Goal: Obtain resource: Obtain resource

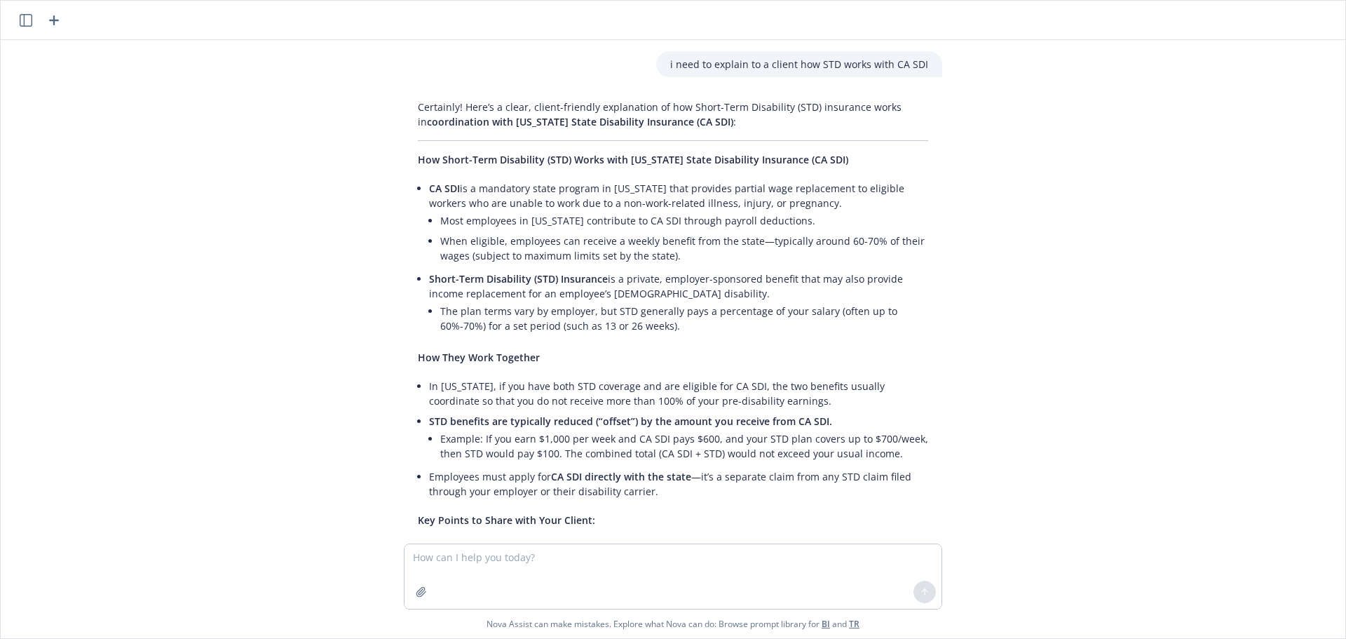
scroll to position [238, 0]
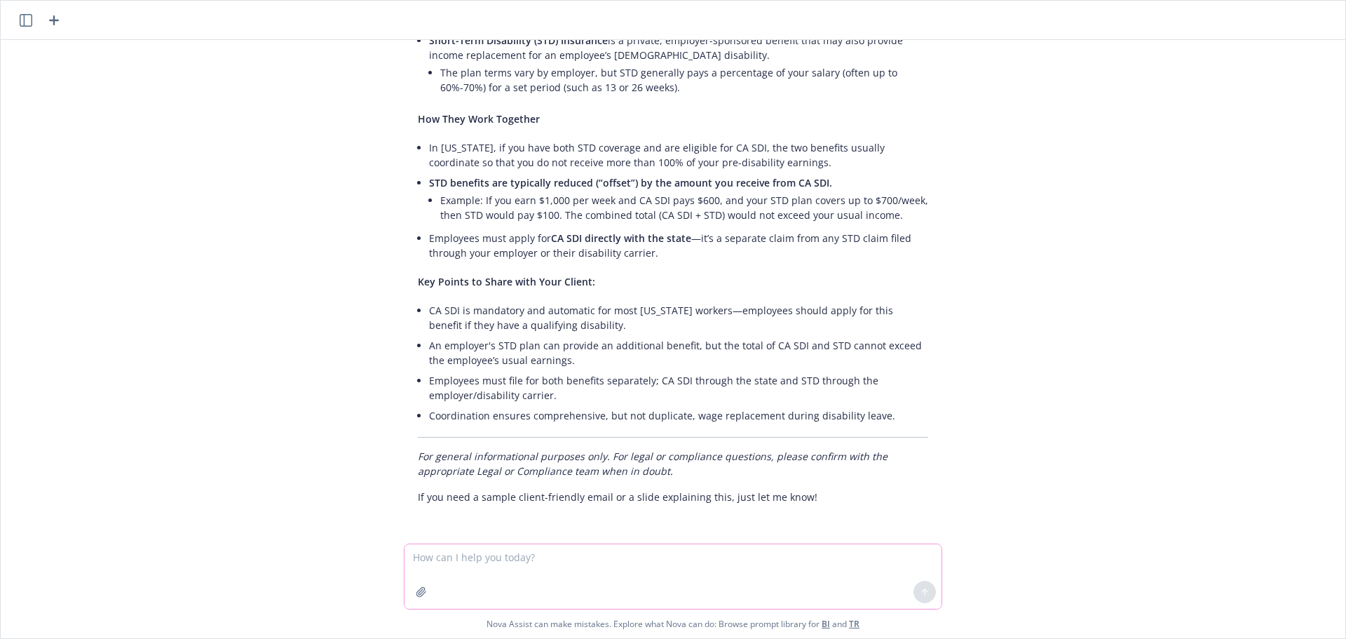
drag, startPoint x: 511, startPoint y: 557, endPoint x: 513, endPoint y: 550, distance: 7.2
click at [511, 554] on textarea at bounding box center [673, 576] width 537 height 65
type textarea "i need a background for a zoom call for [PERSON_NAME] and [PERSON_NAME]'s birth…"
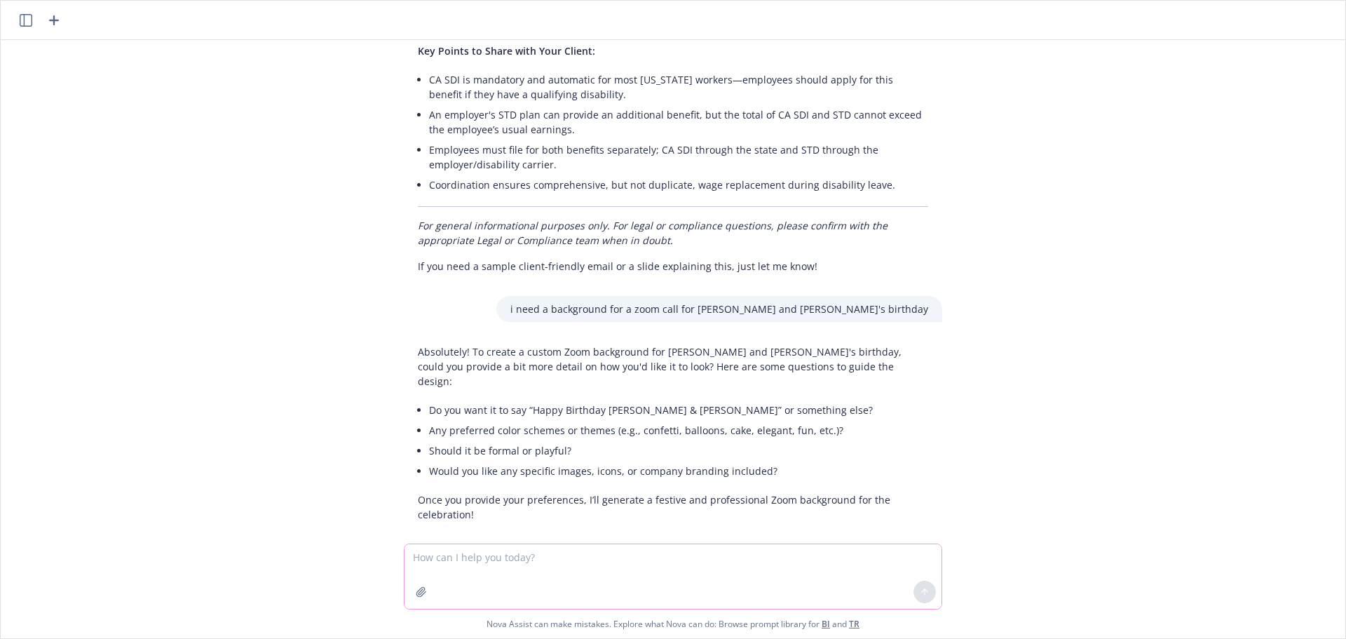
scroll to position [472, 0]
type textarea "H"
type textarea "It can say Happy Birthday [PERSON_NAME] & [PERSON_NAME], no specific themes but…"
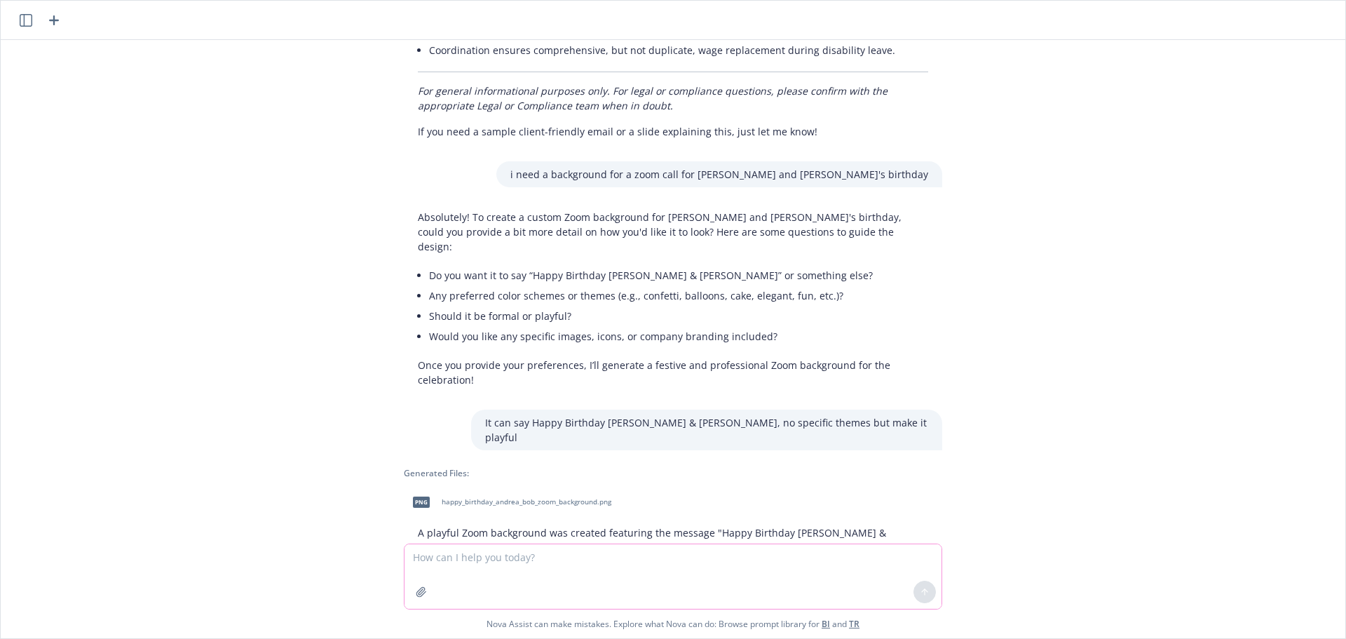
scroll to position [654, 0]
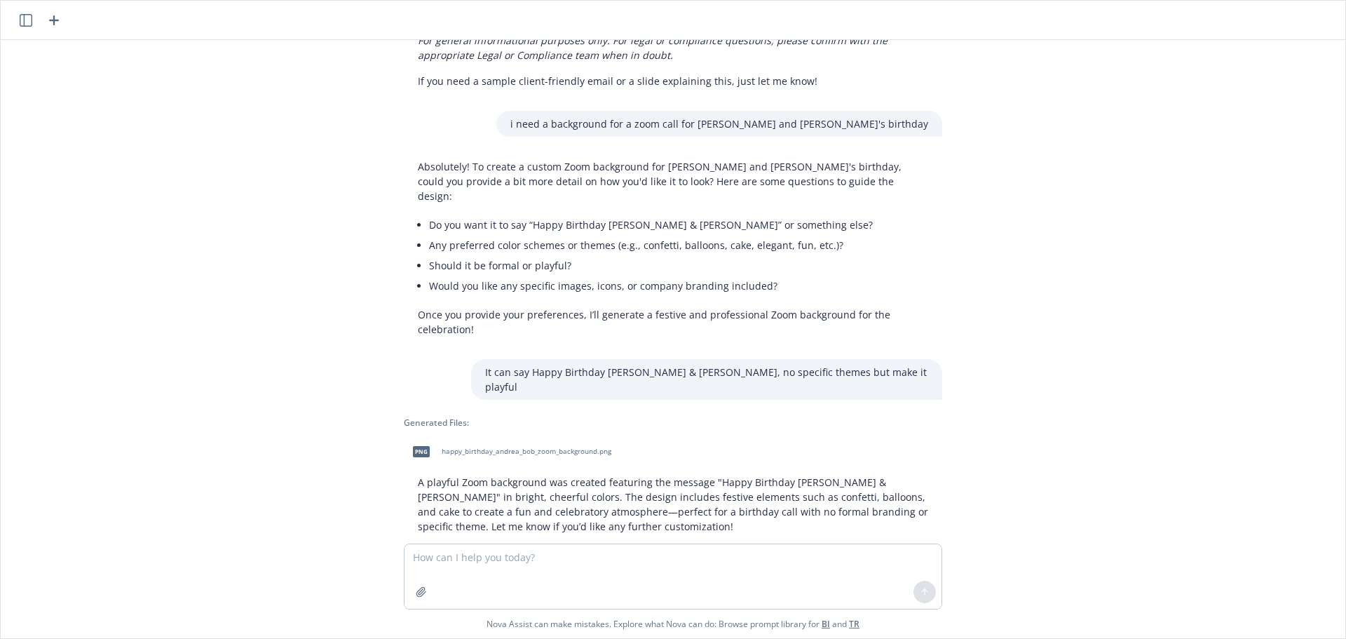
click at [418, 446] on span "png" at bounding box center [421, 451] width 17 height 11
click at [564, 569] on textarea at bounding box center [673, 576] width 537 height 65
type textarea "w"
type textarea "okay nova, you can do better than that"
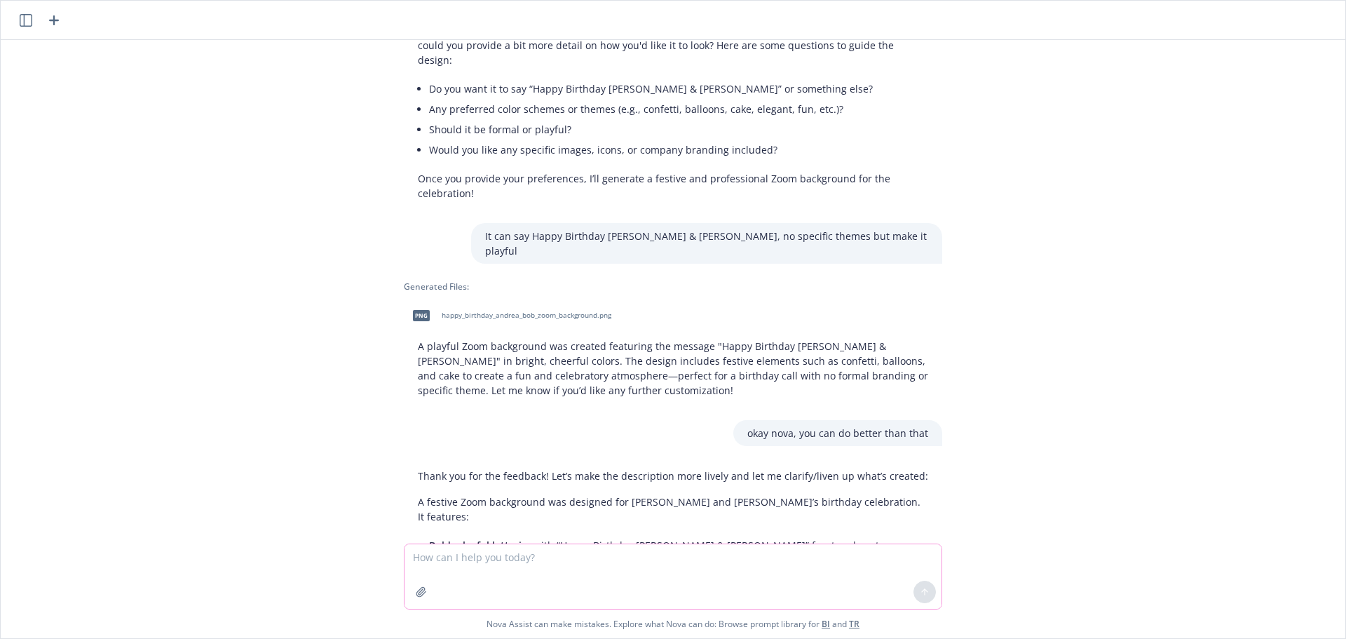
scroll to position [914, 0]
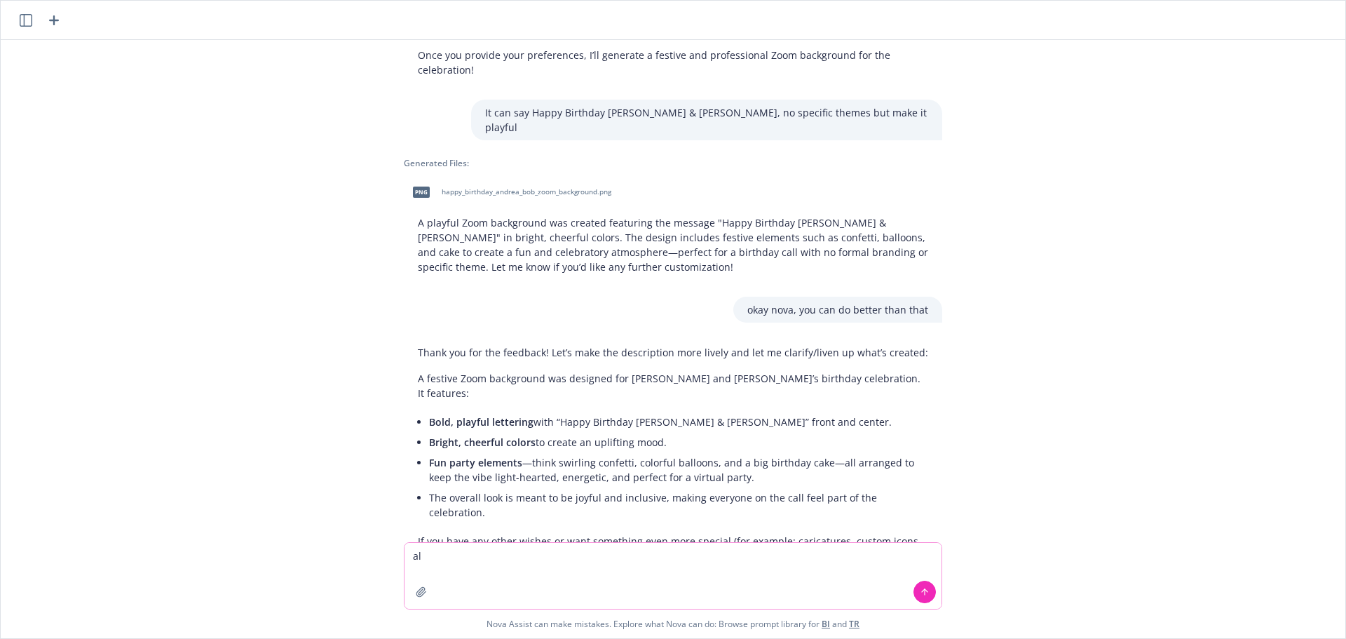
type textarea "a"
type textarea "yes that is a good description"
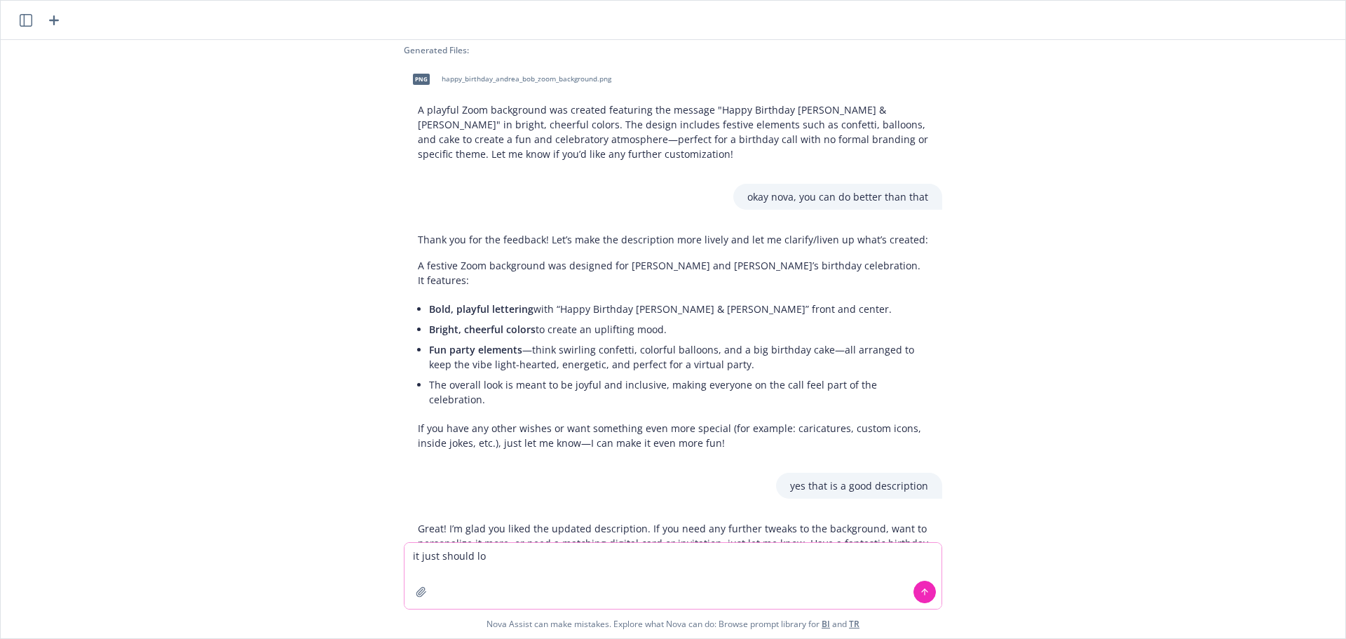
scroll to position [1030, 0]
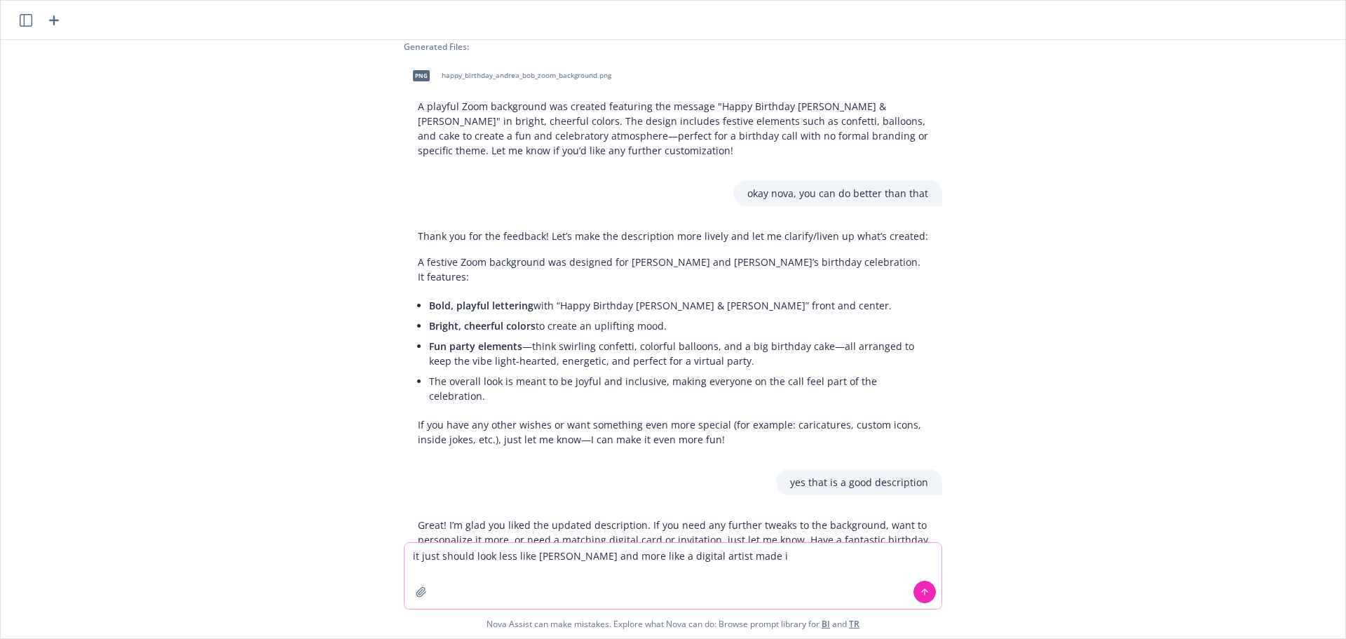
type textarea "it just should look less like [PERSON_NAME] and more like a digital artist made…"
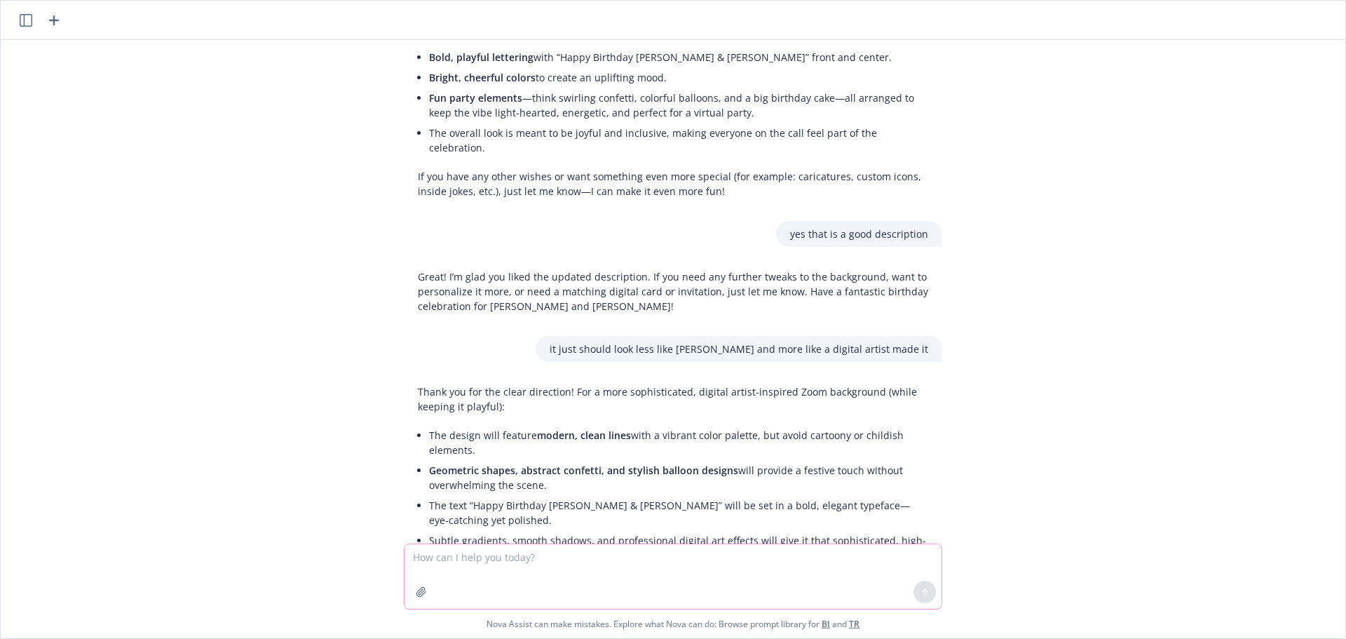
scroll to position [1306, 0]
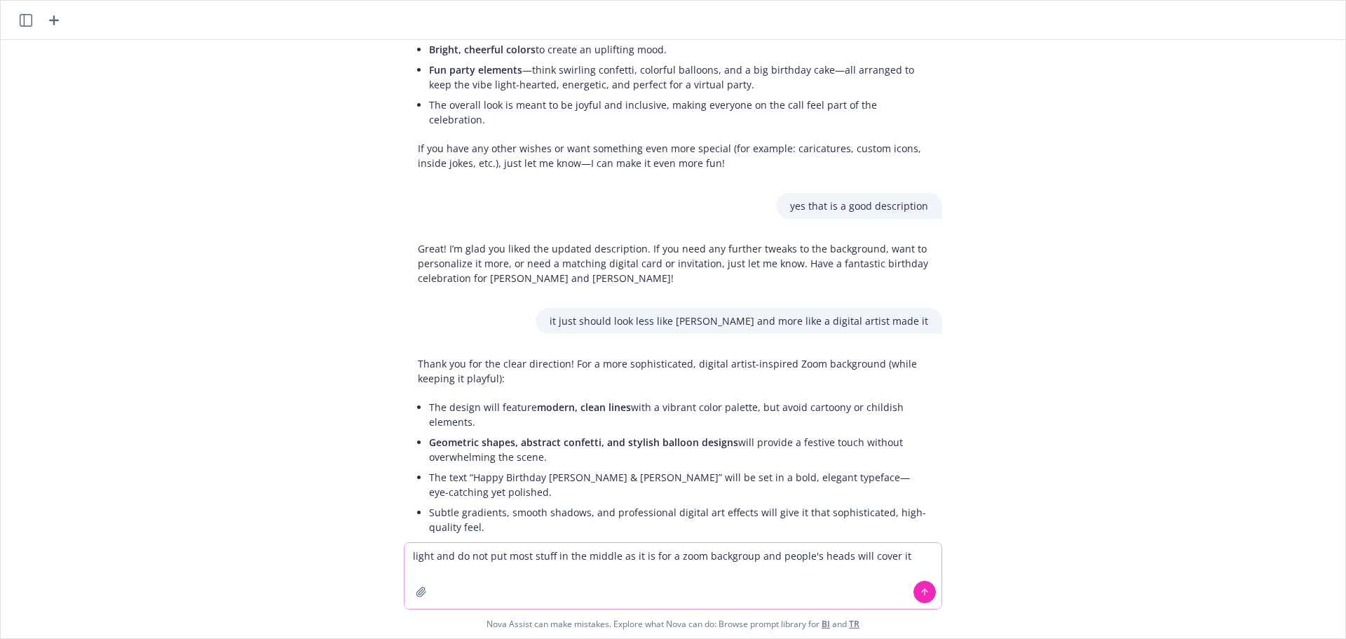
click at [737, 553] on textarea "light and do not put most stuff in the middle as it is for a zoom backgroup and…" at bounding box center [673, 576] width 537 height 66
type textarea "light and do not put most stuff in the middle as it is for a zoom background an…"
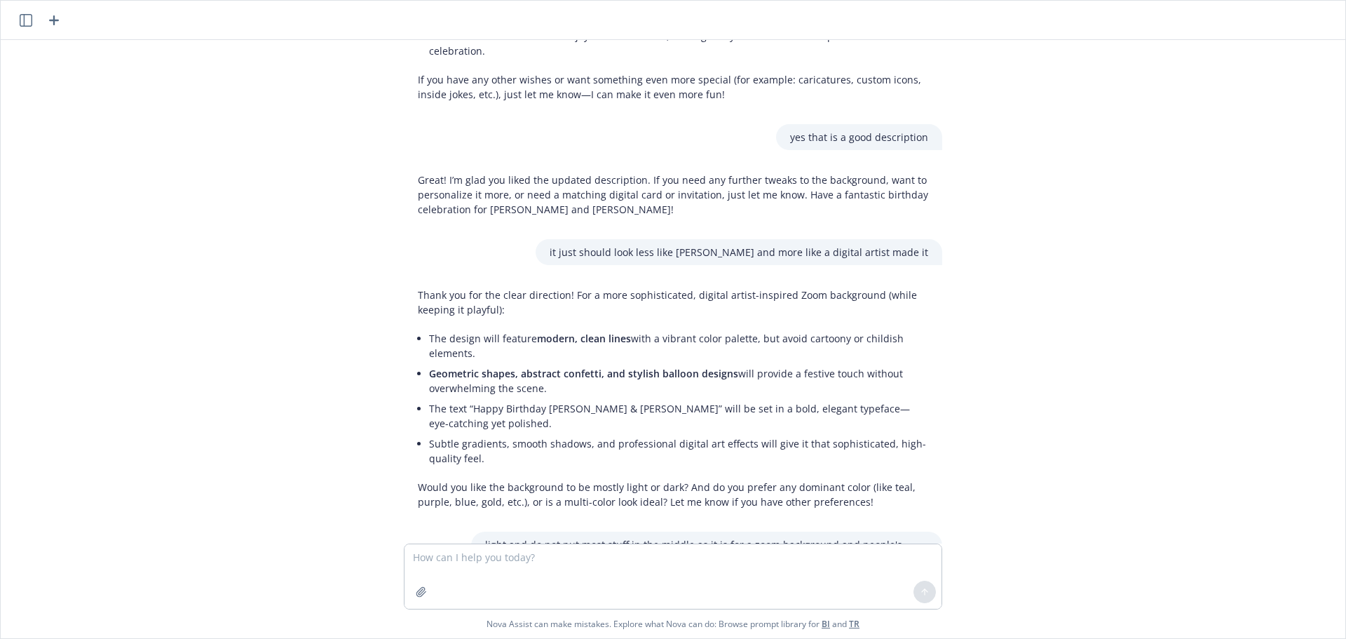
scroll to position [1796, 0]
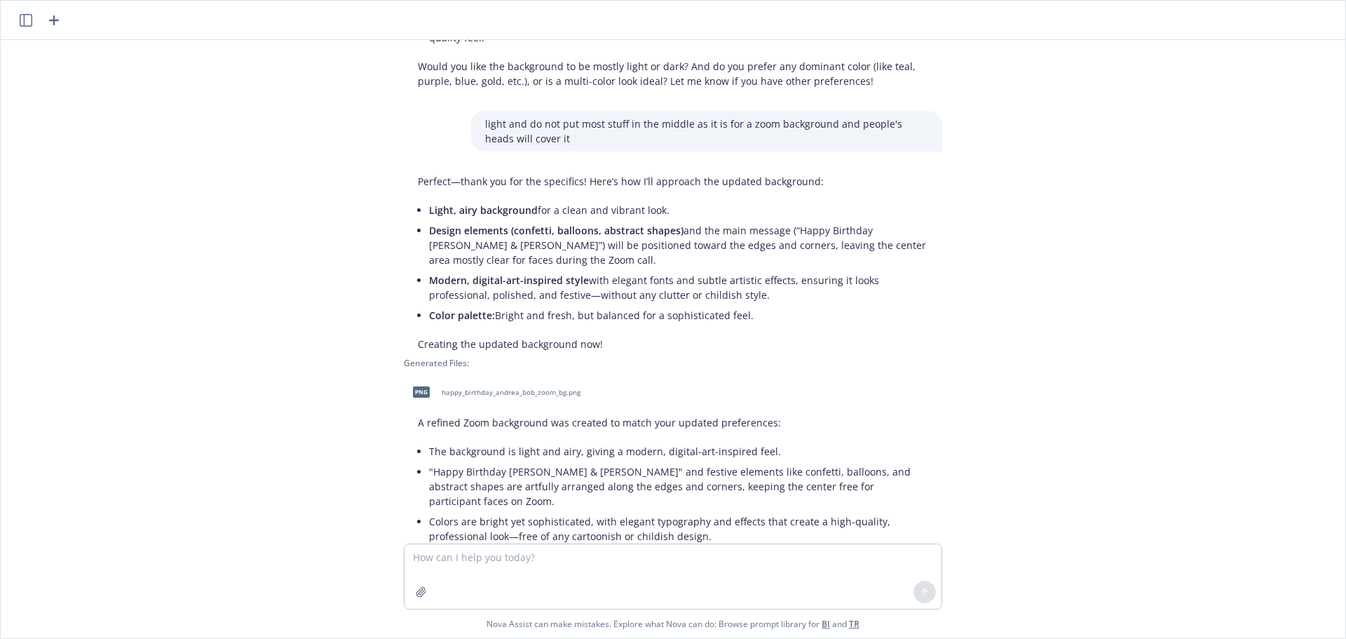
click at [497, 374] on div "png happy_birthday_andrea_bob_zoom_bg.png" at bounding box center [493, 391] width 179 height 35
click at [571, 583] on textarea at bounding box center [673, 576] width 537 height 65
type textarea "nova are you a three year old?"
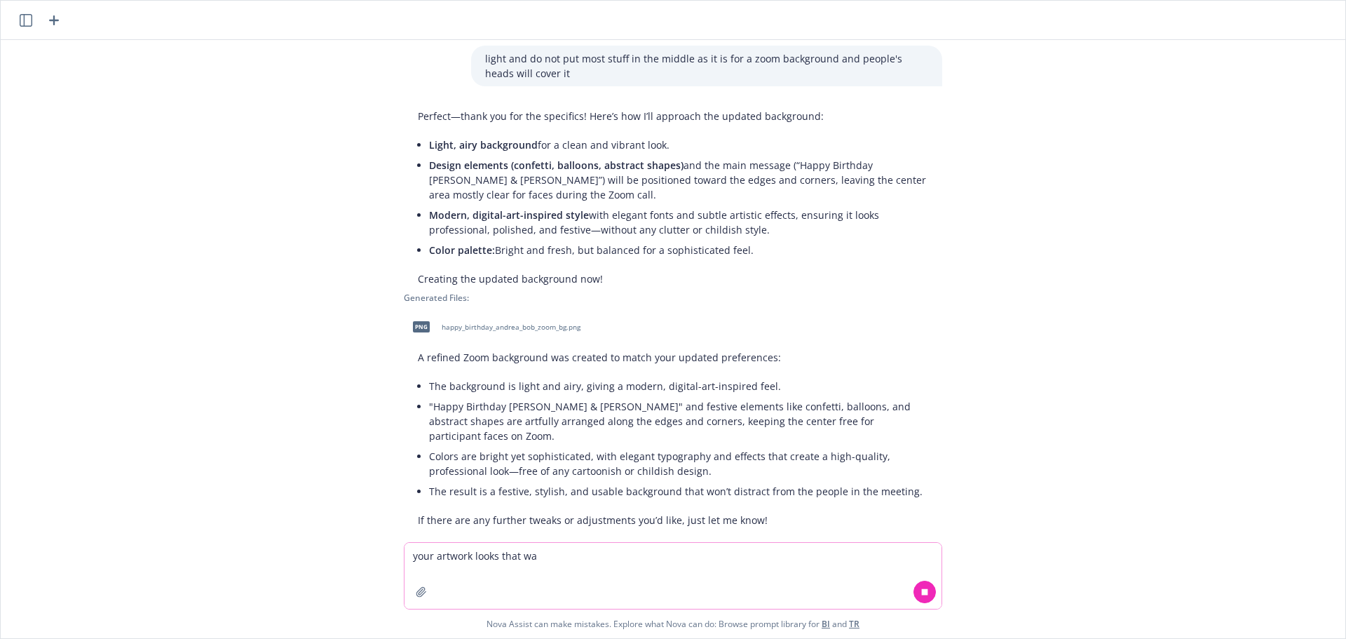
type textarea "your artwork looks that way"
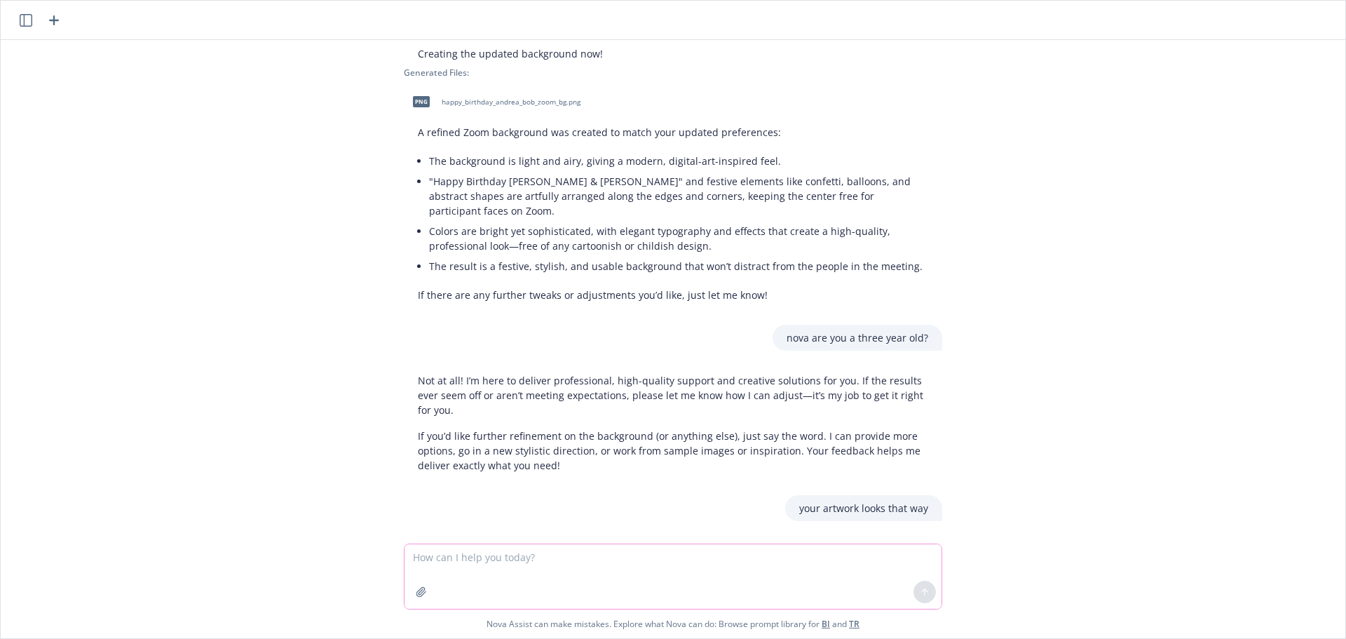
scroll to position [2159, 0]
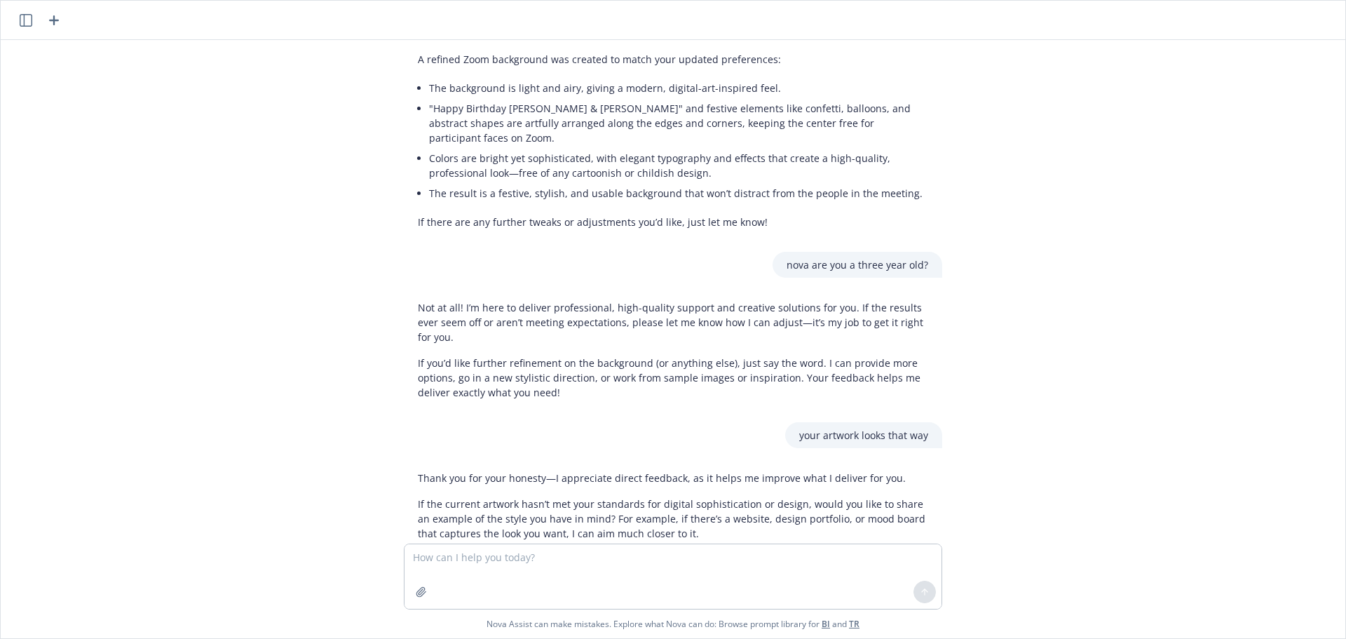
click at [495, 575] on textarea at bounding box center [673, 576] width 537 height 65
type textarea "go in a different style direction"
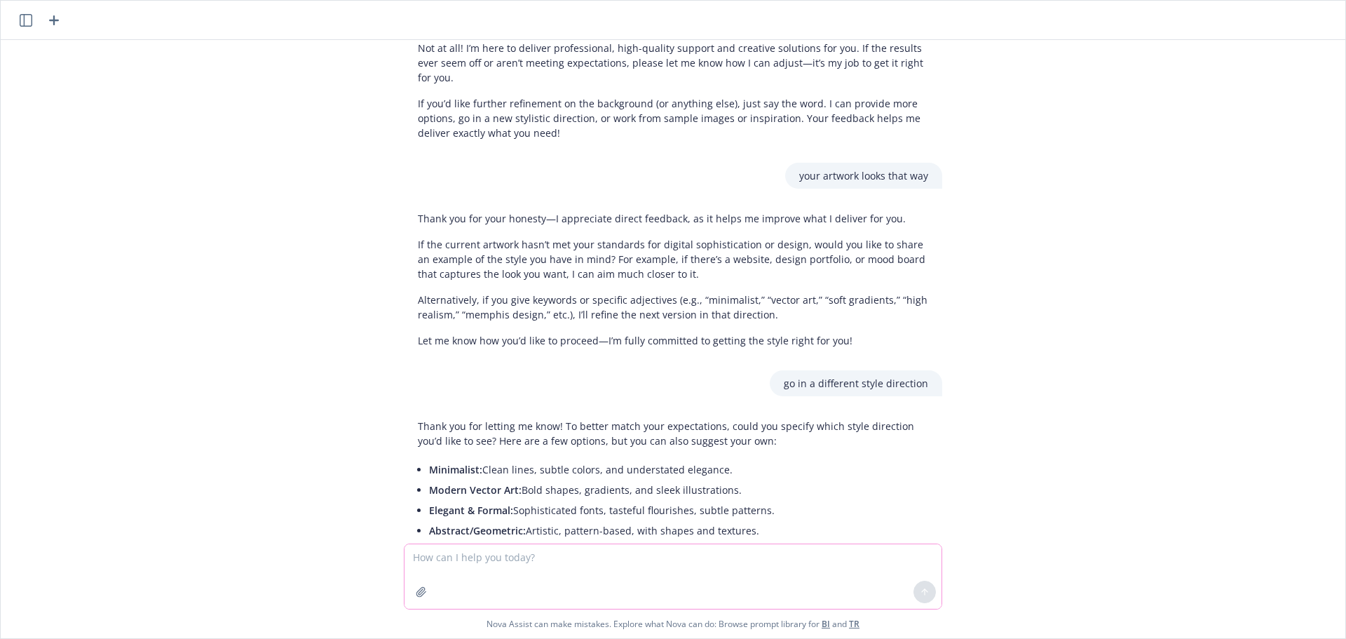
scroll to position [2433, 0]
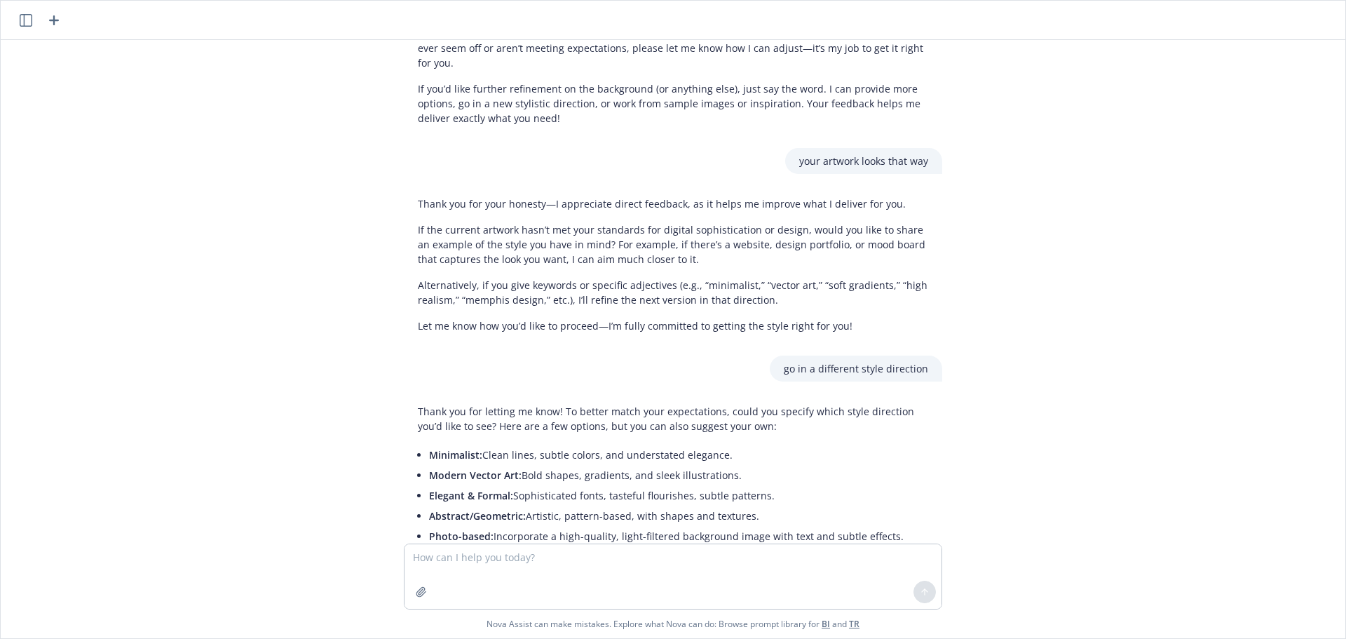
drag, startPoint x: 421, startPoint y: 391, endPoint x: 858, endPoint y: 415, distance: 436.8
click at [858, 445] on ul "Minimalist: Clean lines, subtle colors, and understated elegance. Modern Vector…" at bounding box center [678, 506] width 499 height 122
copy ul "legant & Formal: Sophisticated fonts, tasteful flourishes, subtle patterns. Abs…"
click at [583, 589] on textarea at bounding box center [673, 576] width 537 height 65
paste textarea "legant & Formal: Sophisticated fonts, tasteful flourishes, subtle patterns. Abs…"
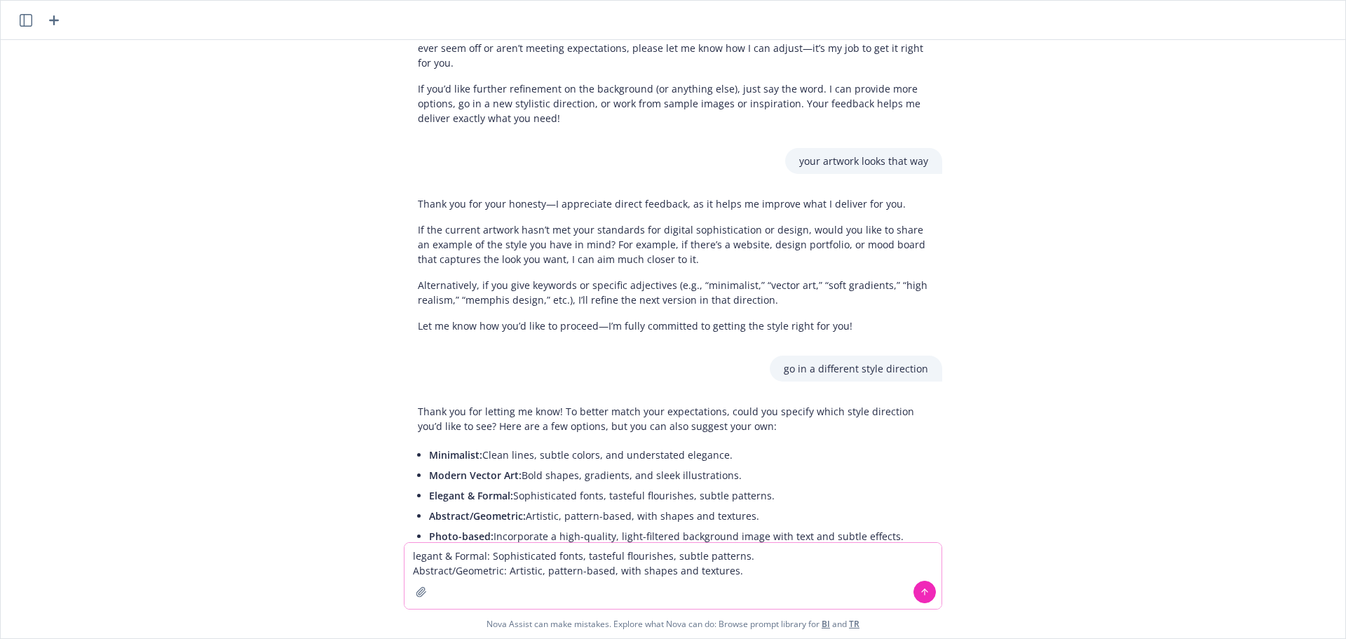
click at [408, 556] on textarea "legant & Formal: Sophisticated fonts, tasteful flourishes, subtle patterns. Abs…" at bounding box center [673, 576] width 537 height 66
type textarea "elegant & Formal: Sophisticated fonts, tasteful flourishes, subtle patterns. Ab…"
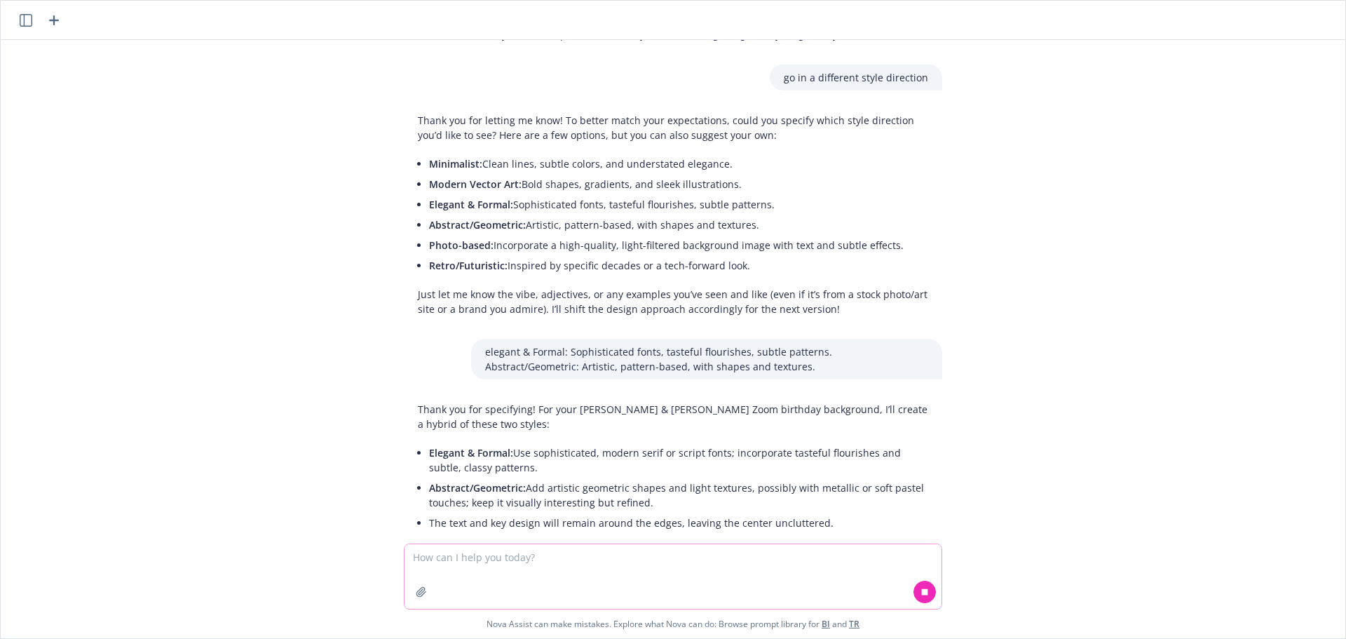
scroll to position [2753, 0]
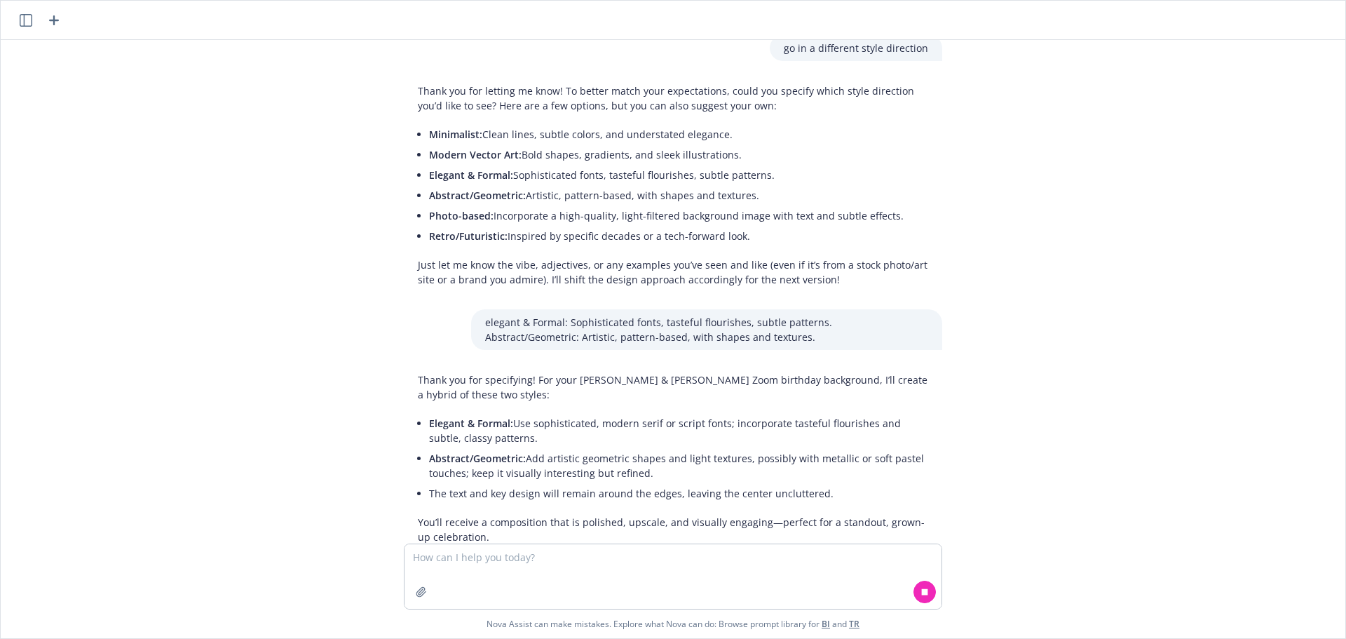
click at [456, 607] on span "[PERSON_NAME].png" at bounding box center [476, 611] width 69 height 9
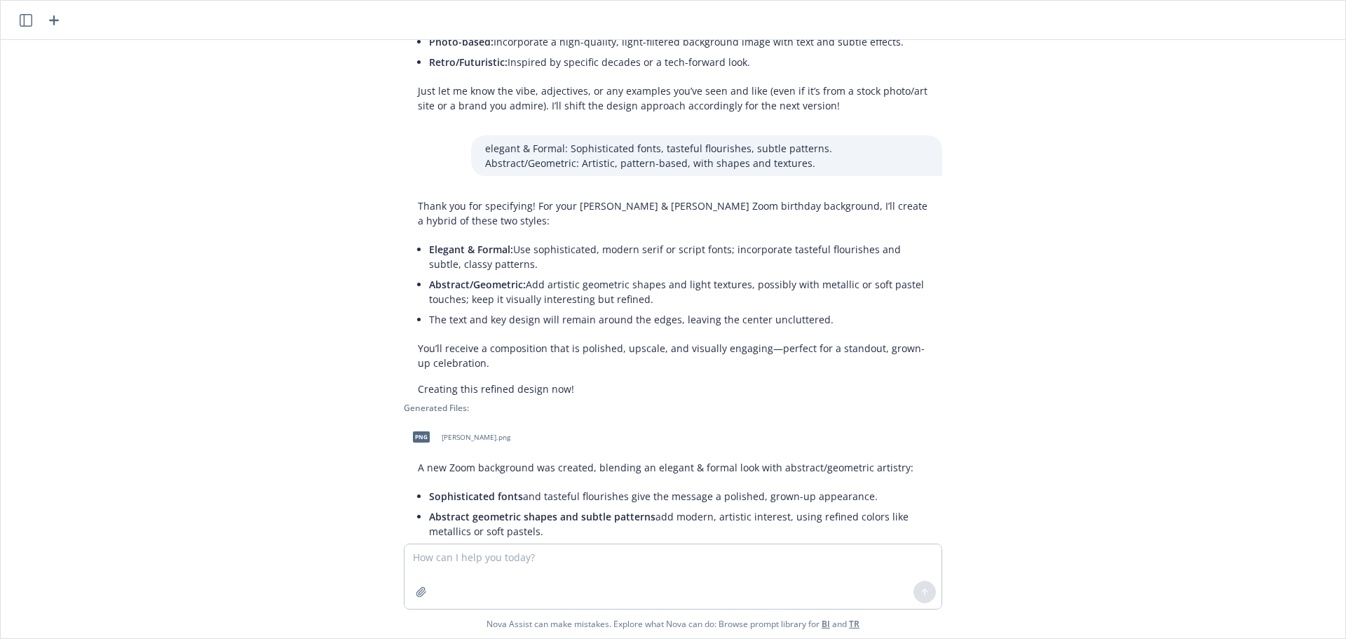
scroll to position [2928, 0]
click at [535, 576] on textarea at bounding box center [673, 576] width 537 height 65
type textarea "you are getting worse"
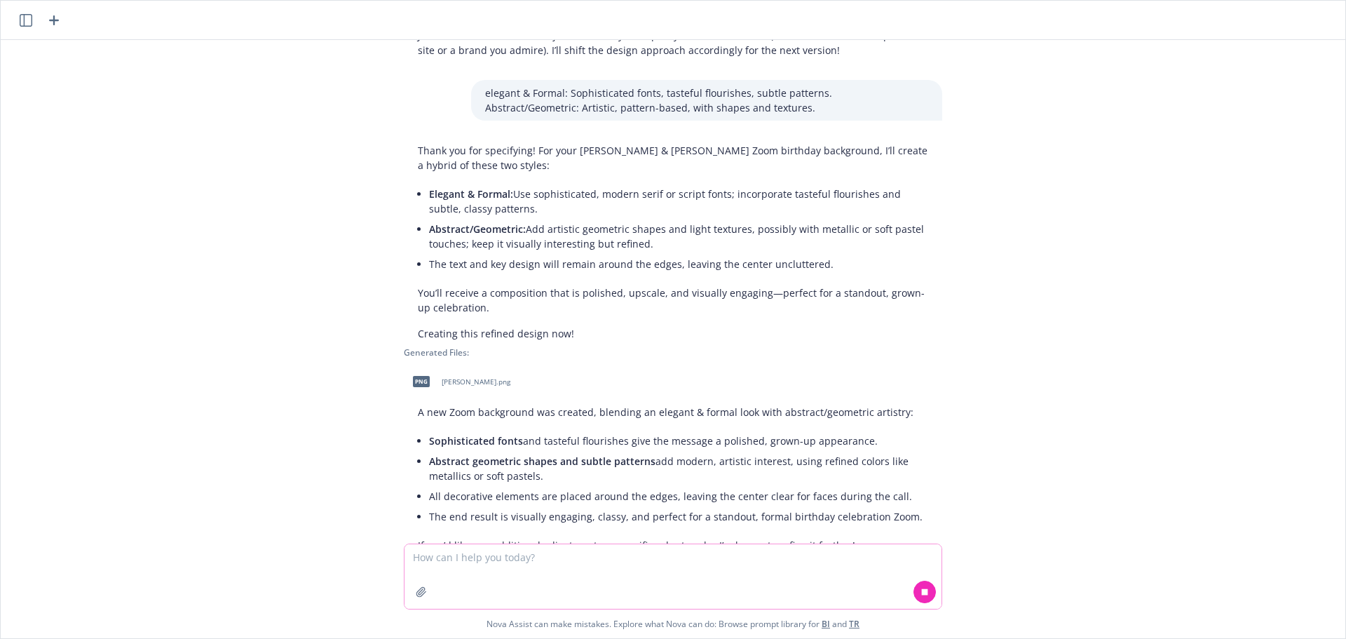
scroll to position [2993, 0]
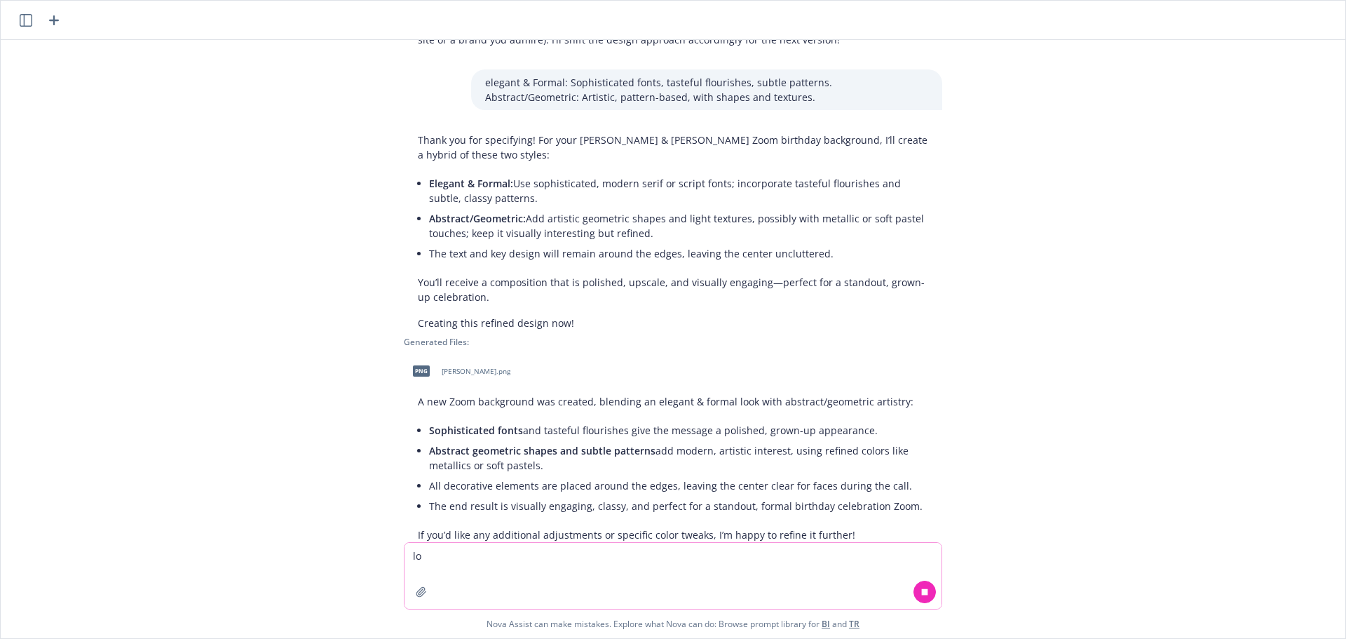
type textarea "lol"
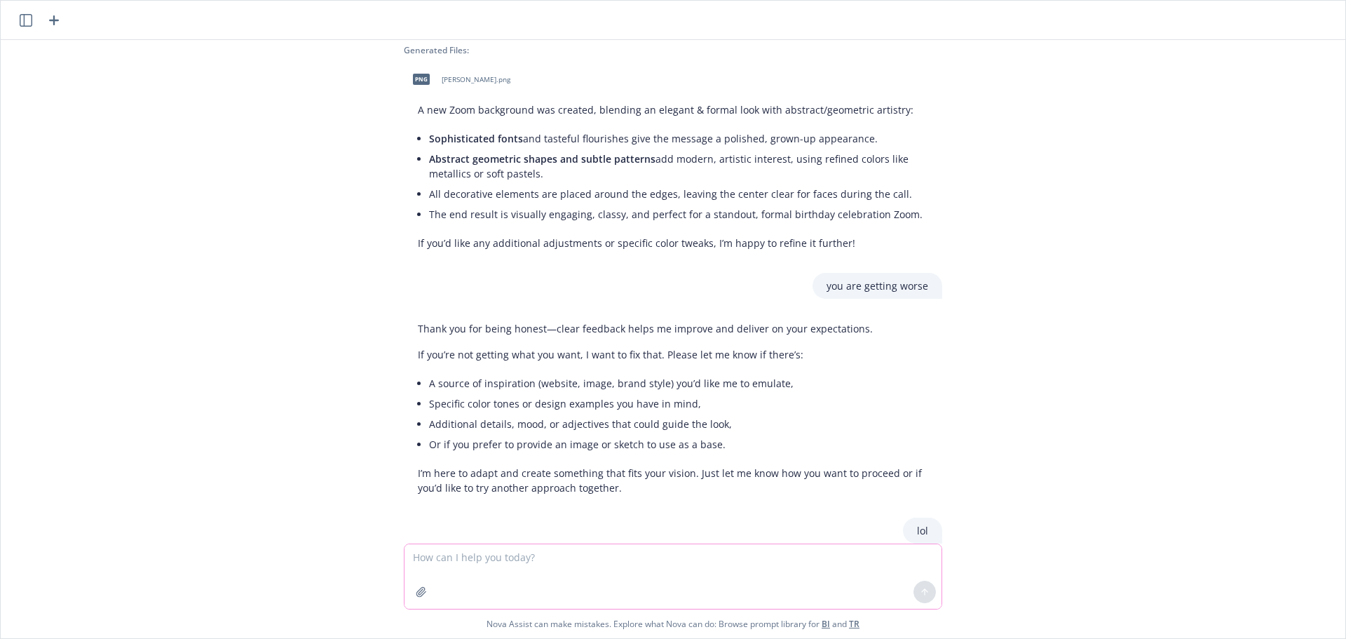
scroll to position [3288, 0]
click at [579, 576] on textarea at bounding box center [673, 576] width 537 height 65
type textarea "the comic relief was needed and appreciated"
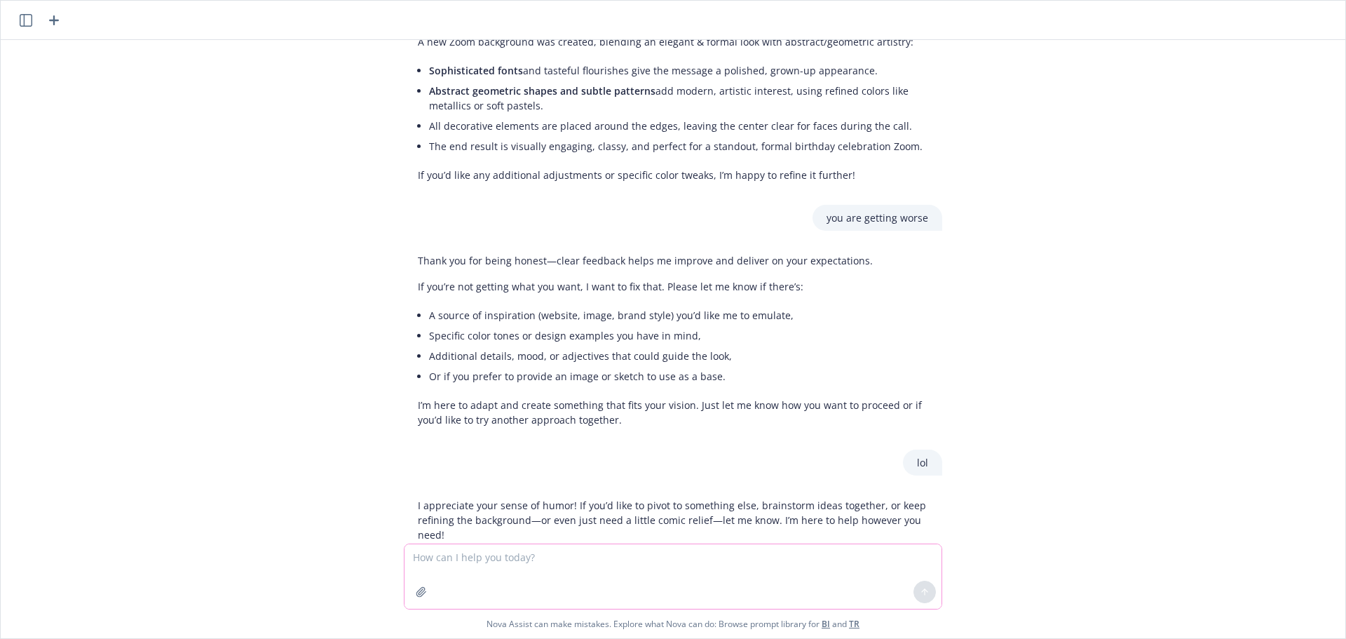
scroll to position [3403, 0]
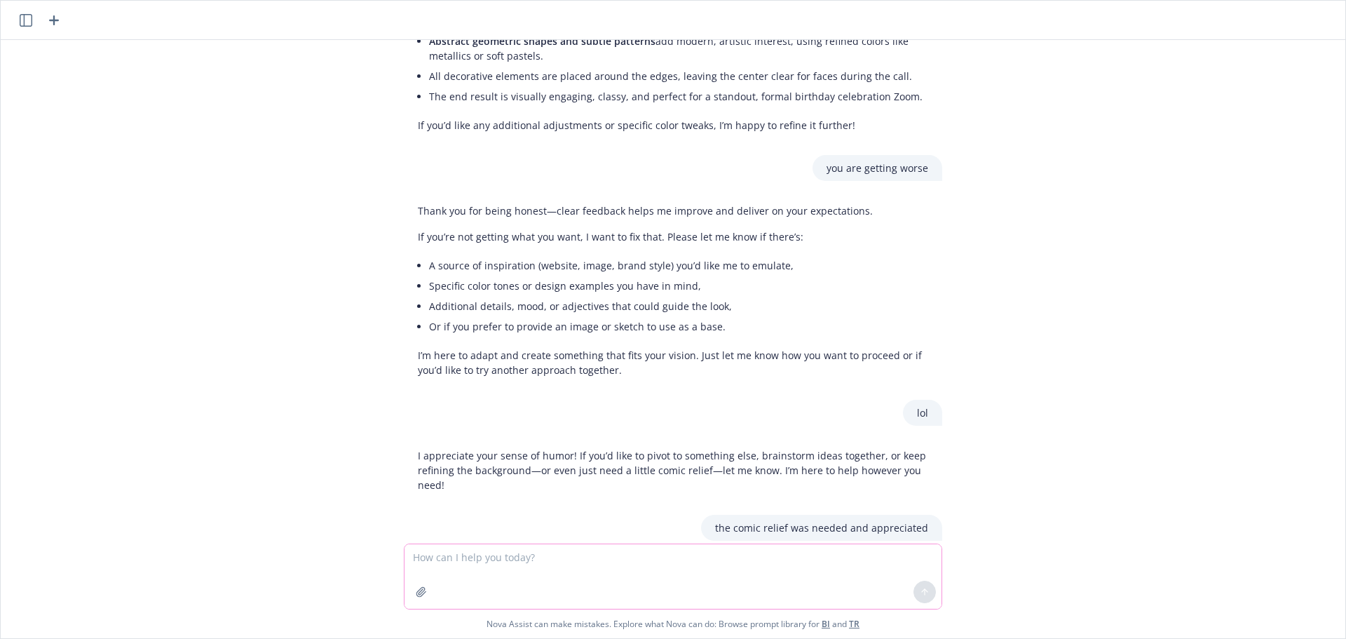
click at [532, 564] on textarea at bounding box center [673, 576] width 537 height 65
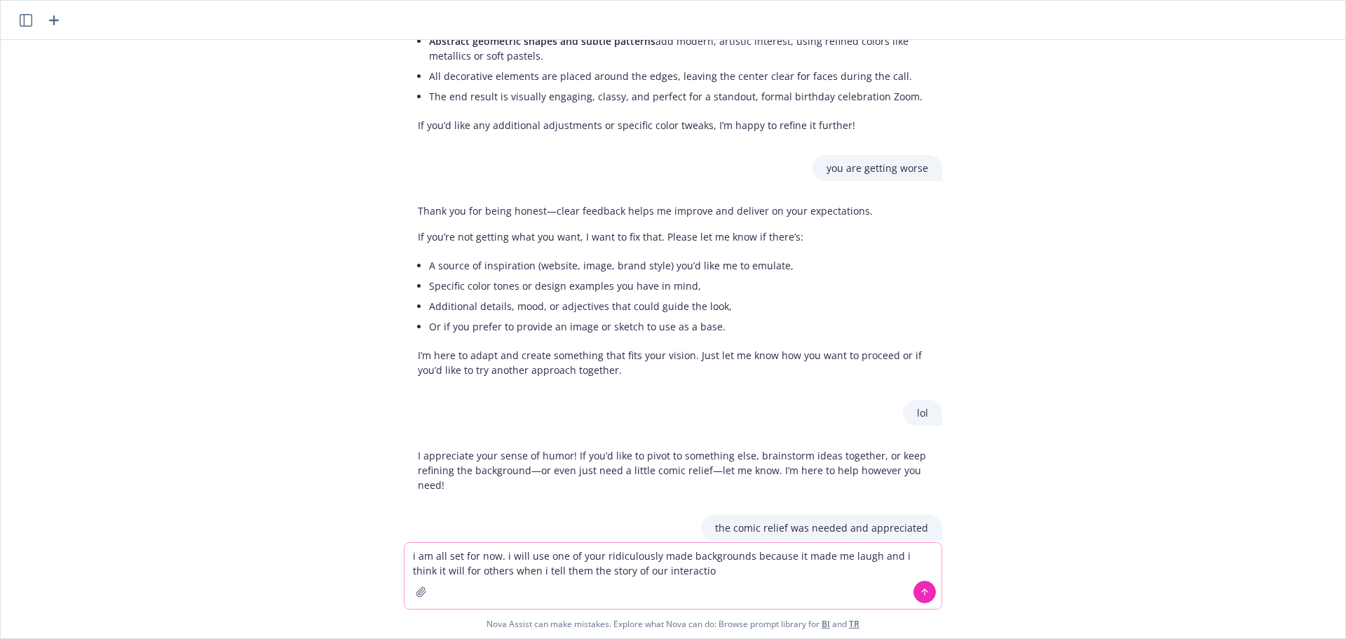
type textarea "i am all set for now. i will use one of your ridiculously made backgrounds beca…"
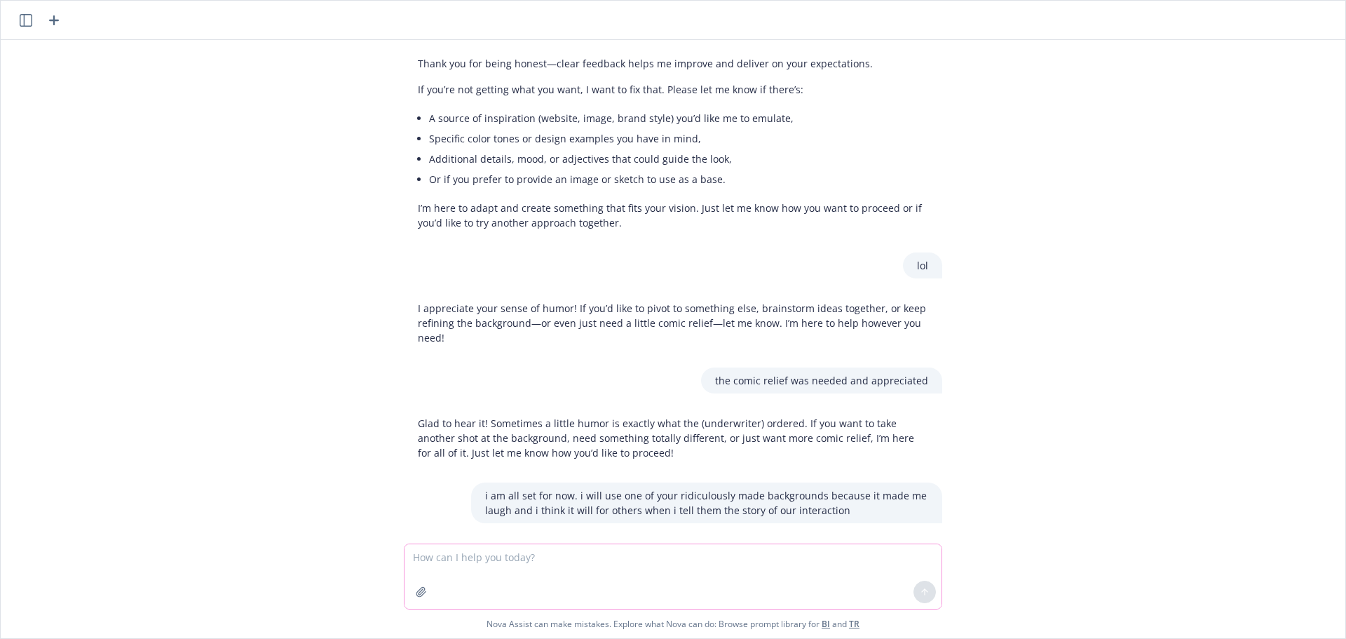
scroll to position [3558, 0]
